Goal: Information Seeking & Learning: Find contact information

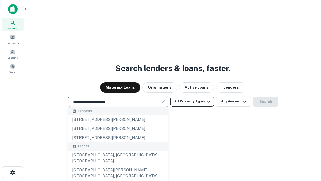
type input "**********"
click at [192, 101] on button "All Property Types" at bounding box center [192, 101] width 44 height 10
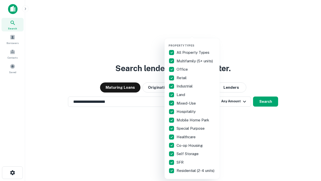
click at [196, 42] on button "button" at bounding box center [196, 42] width 55 height 0
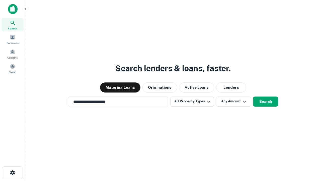
scroll to position [8, 0]
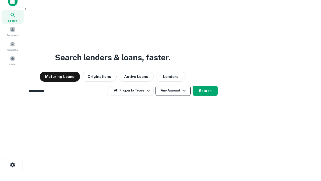
click at [156, 86] on button "Any Amount" at bounding box center [173, 91] width 35 height 10
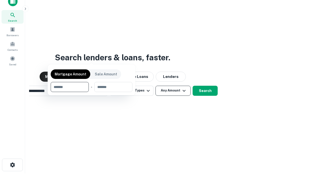
scroll to position [8, 0]
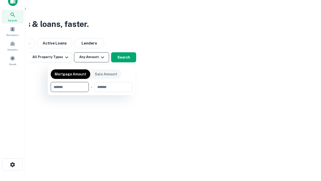
type input "*******"
click at [92, 92] on button "button" at bounding box center [92, 92] width 82 height 0
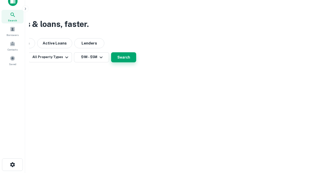
click at [136, 62] on button "Search" at bounding box center [123, 57] width 25 height 10
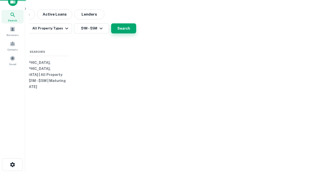
scroll to position [8, 0]
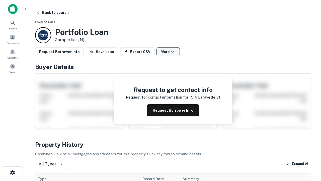
click at [168, 52] on button "More" at bounding box center [168, 51] width 23 height 9
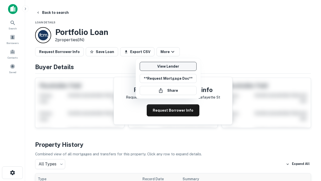
click at [168, 66] on link "View Lender" at bounding box center [168, 66] width 57 height 9
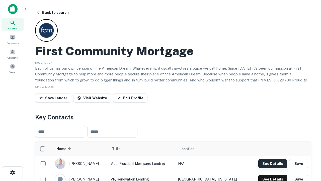
click at [273, 163] on button "See Details" at bounding box center [272, 163] width 29 height 9
click at [12, 172] on icon "button" at bounding box center [13, 172] width 6 height 6
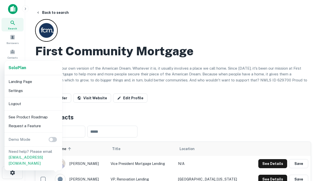
click at [33, 103] on li "Logout" at bounding box center [34, 103] width 54 height 9
